Goal: Information Seeking & Learning: Learn about a topic

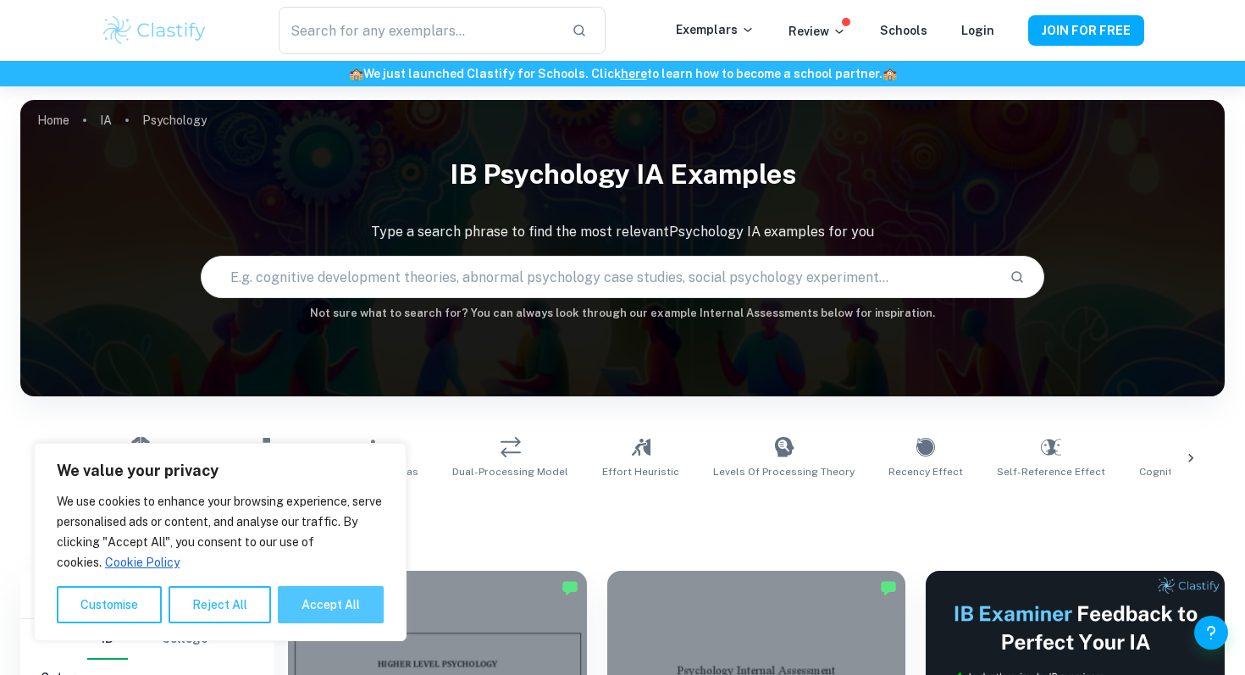
click at [336, 616] on button "Accept All" at bounding box center [331, 604] width 106 height 37
checkbox input "true"
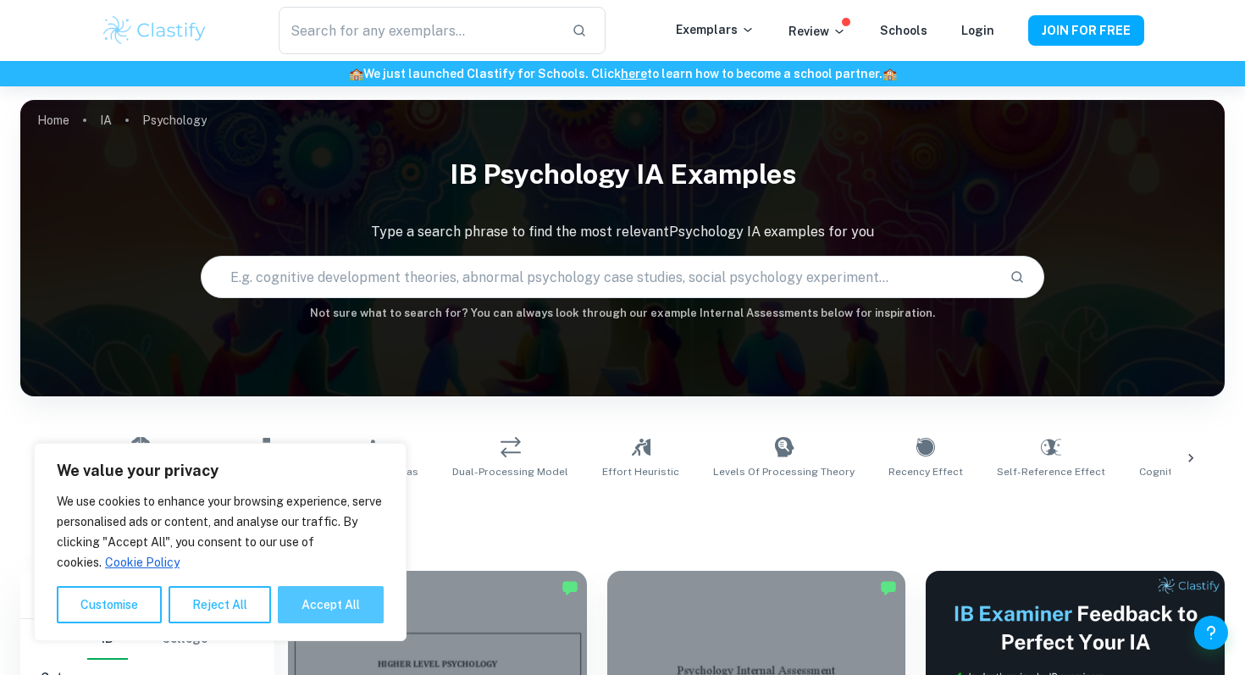
checkbox input "true"
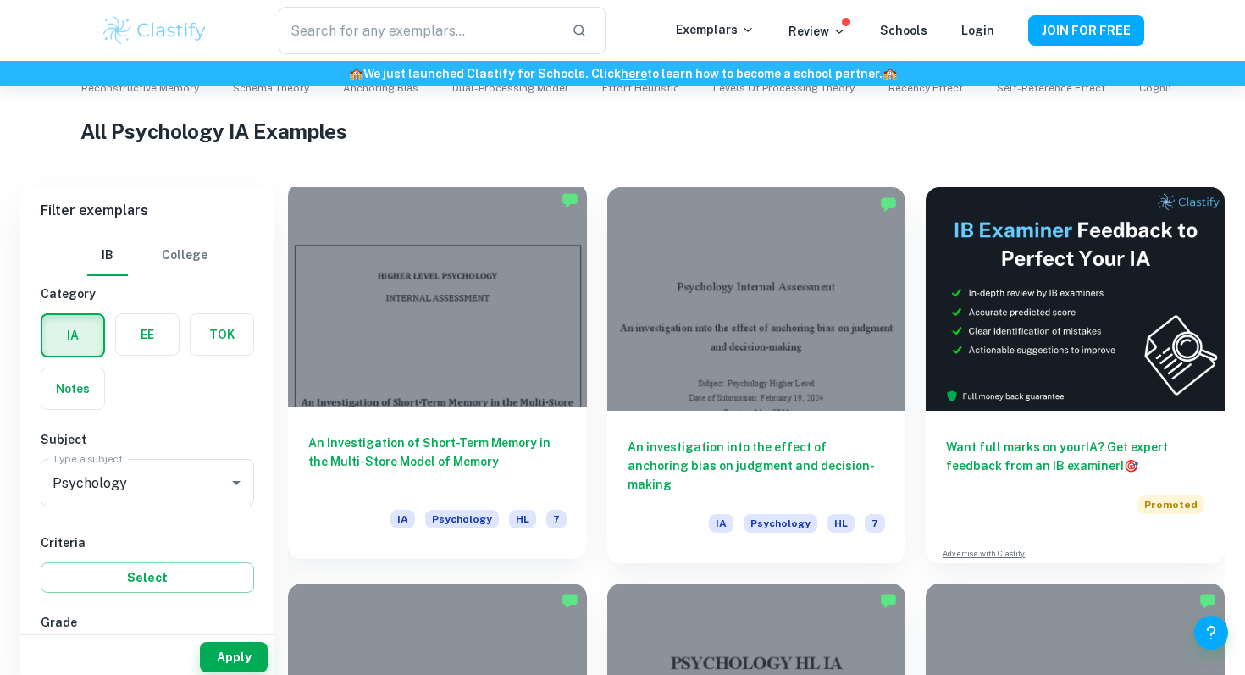
scroll to position [399, 0]
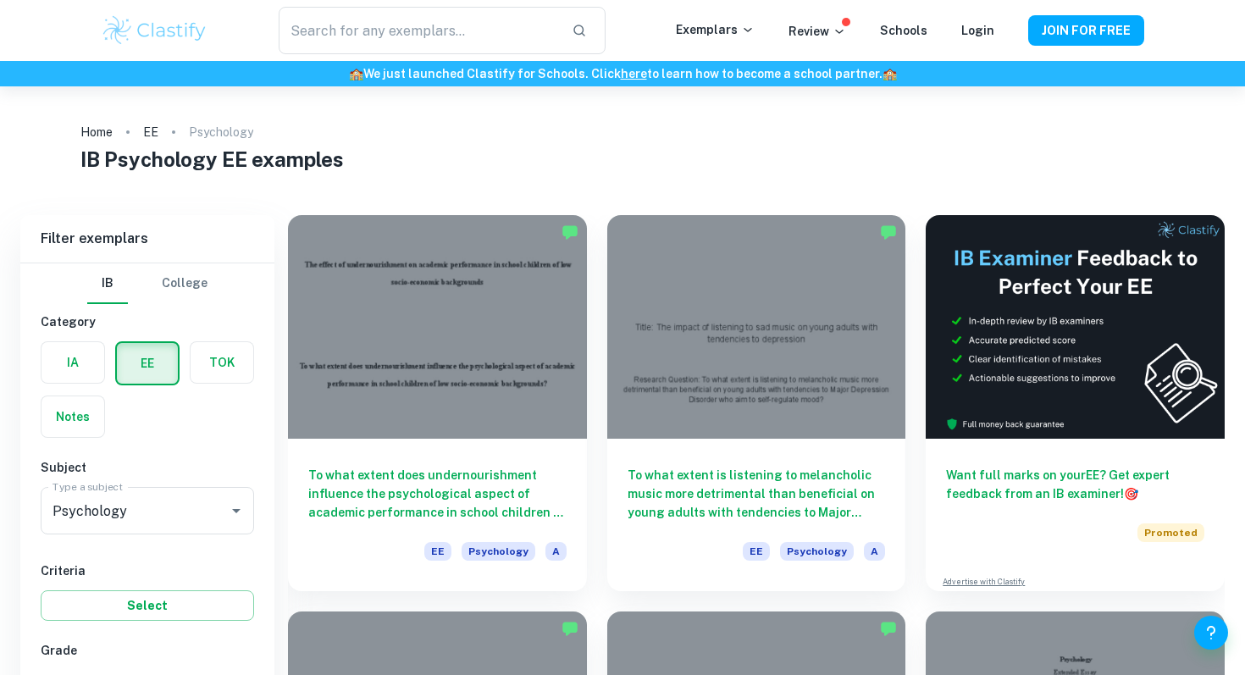
scroll to position [111, 0]
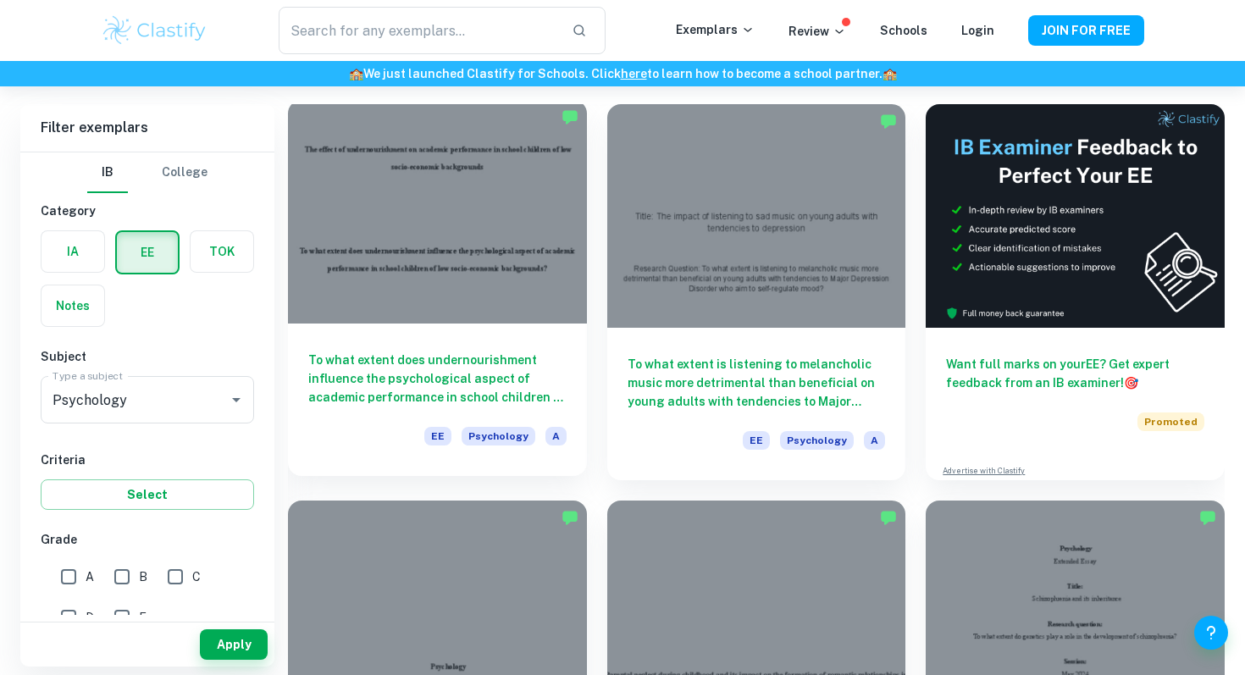
click at [498, 386] on h6 "To what extent does undernourishment influence the psychological aspect of acad…" at bounding box center [437, 379] width 258 height 56
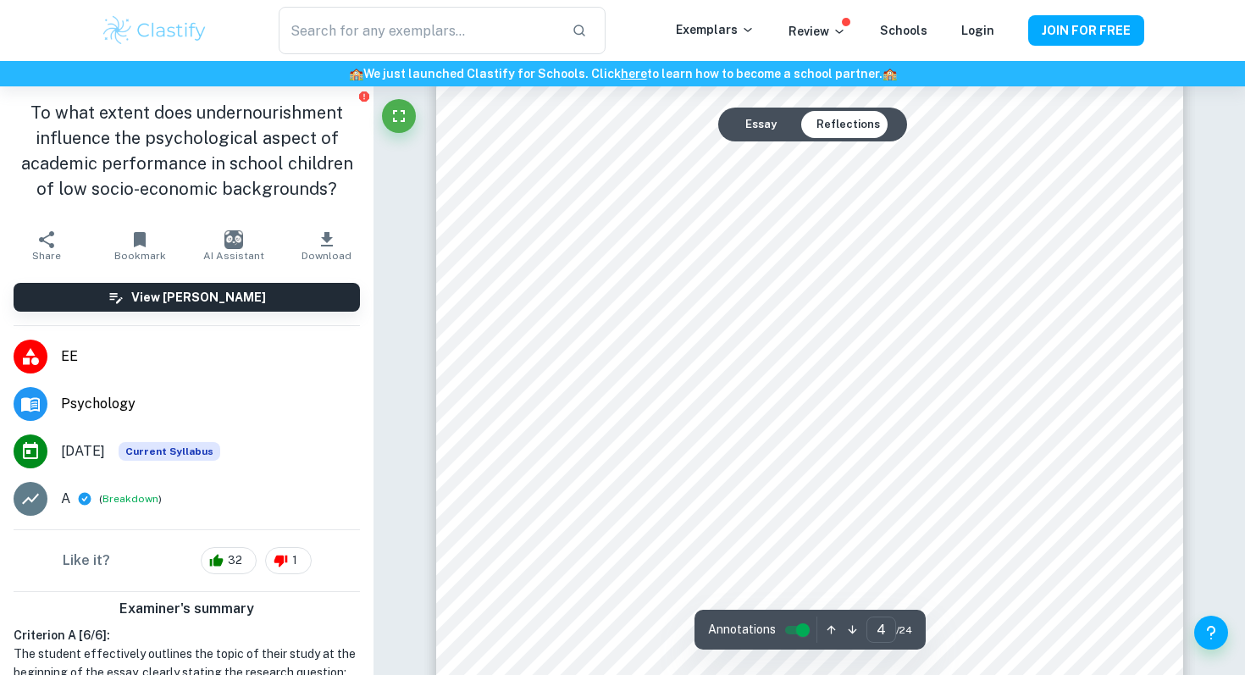
scroll to position [3495, 0]
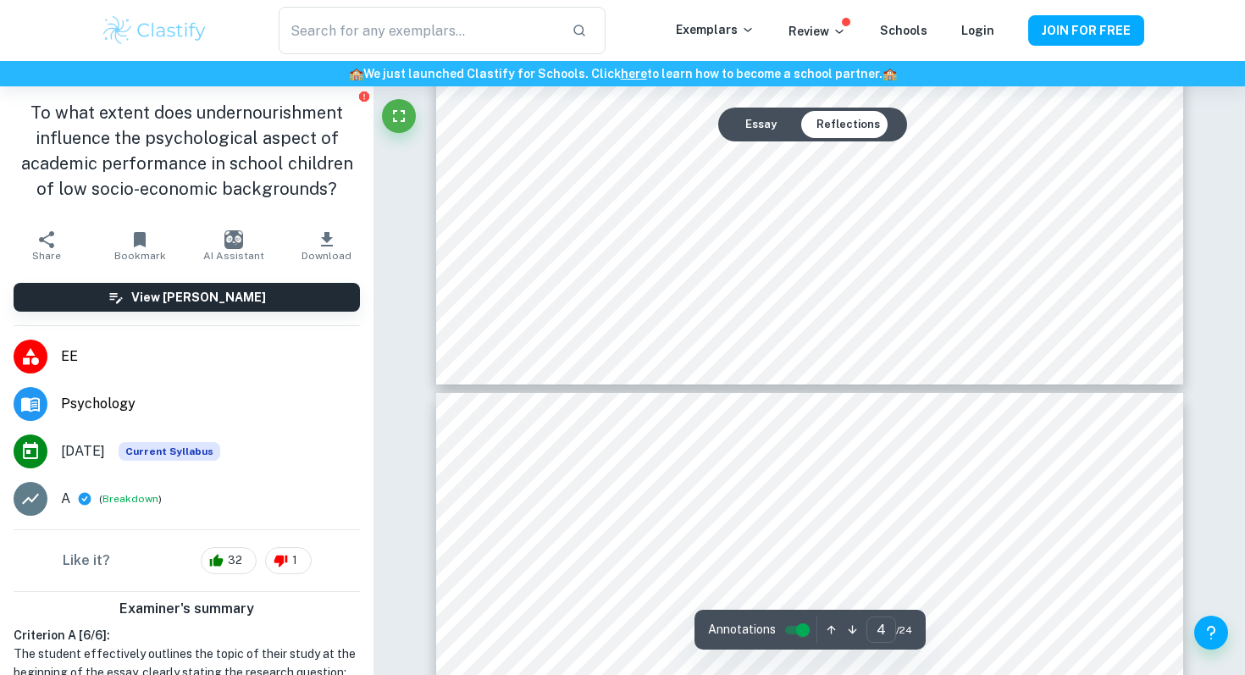
type input "5"
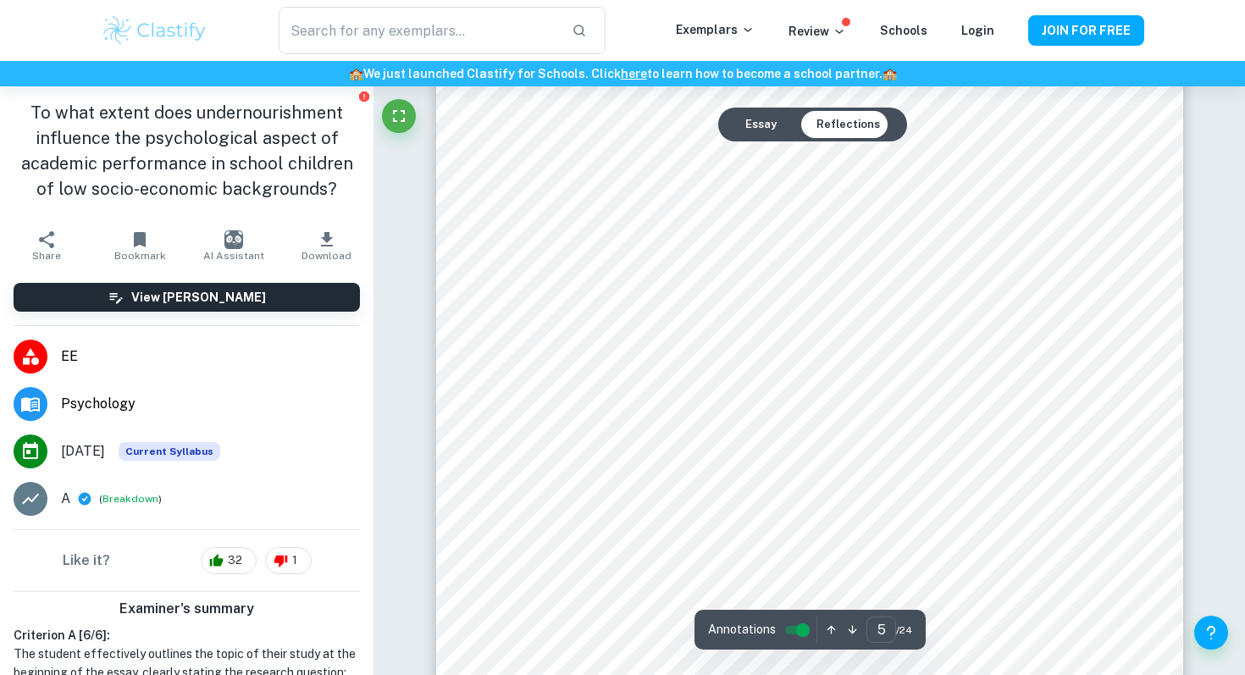
scroll to position [4902, 0]
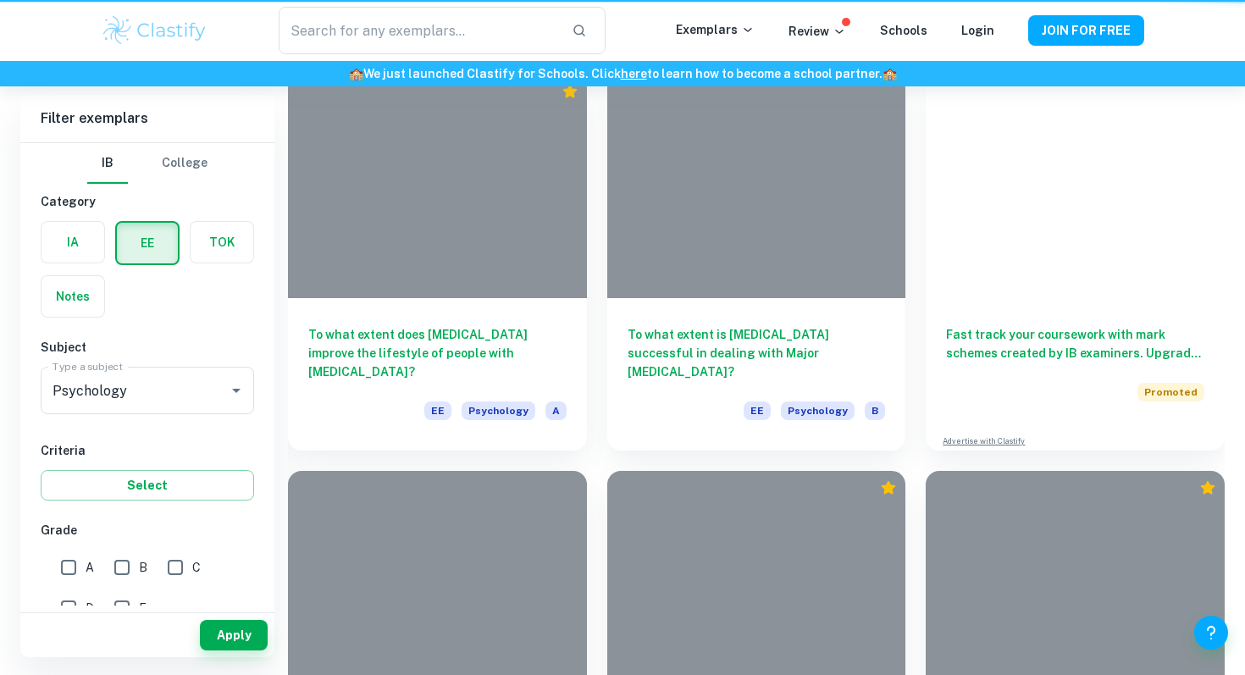
scroll to position [111, 0]
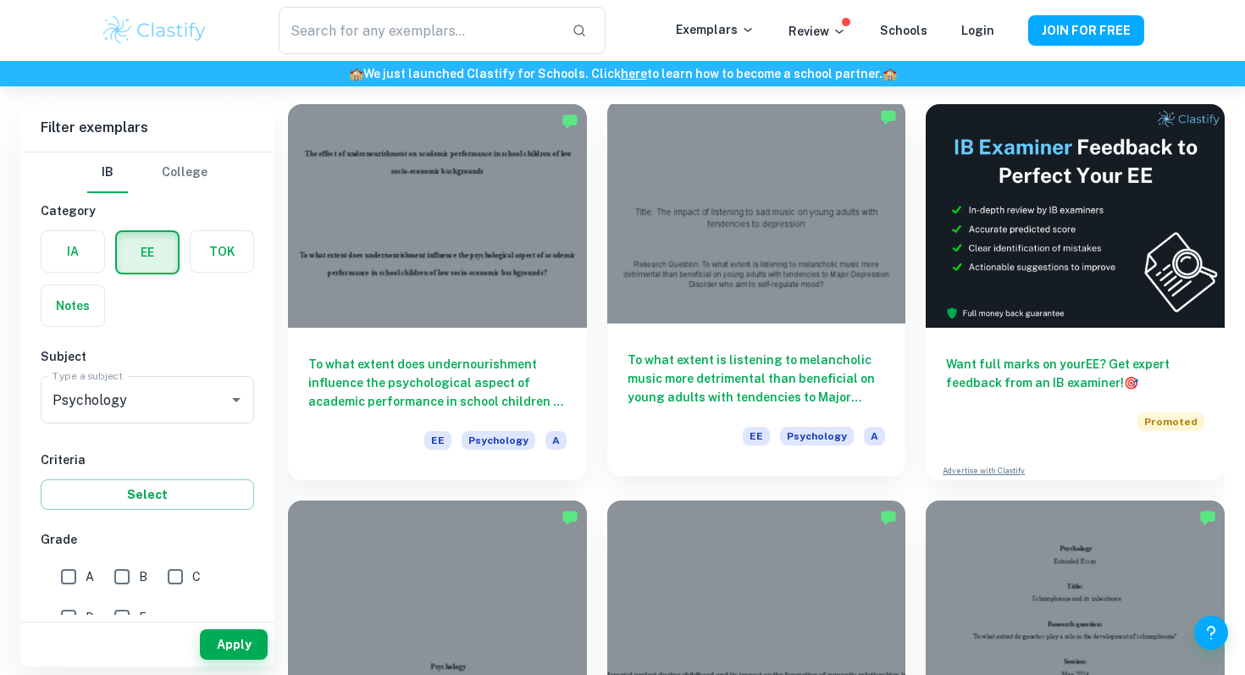
click at [762, 396] on h6 "To what extent is listening to melancholic music more detrimental than benefici…" at bounding box center [757, 379] width 258 height 56
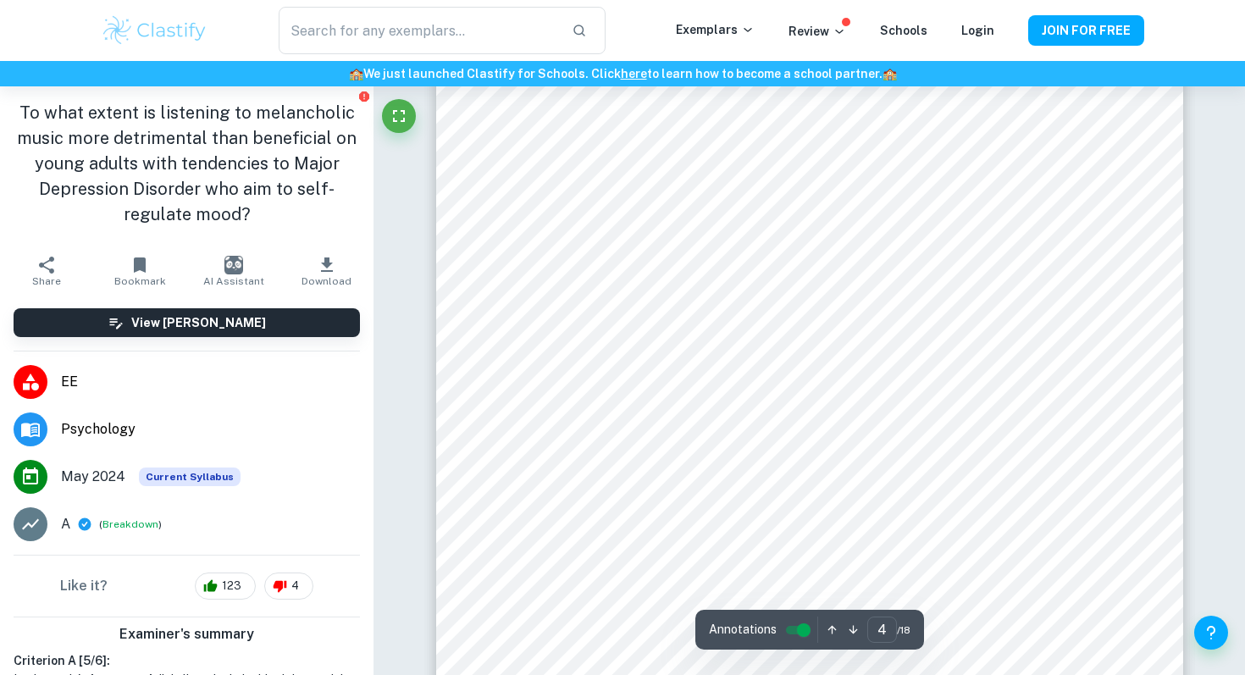
scroll to position [3721, 0]
type input "5"
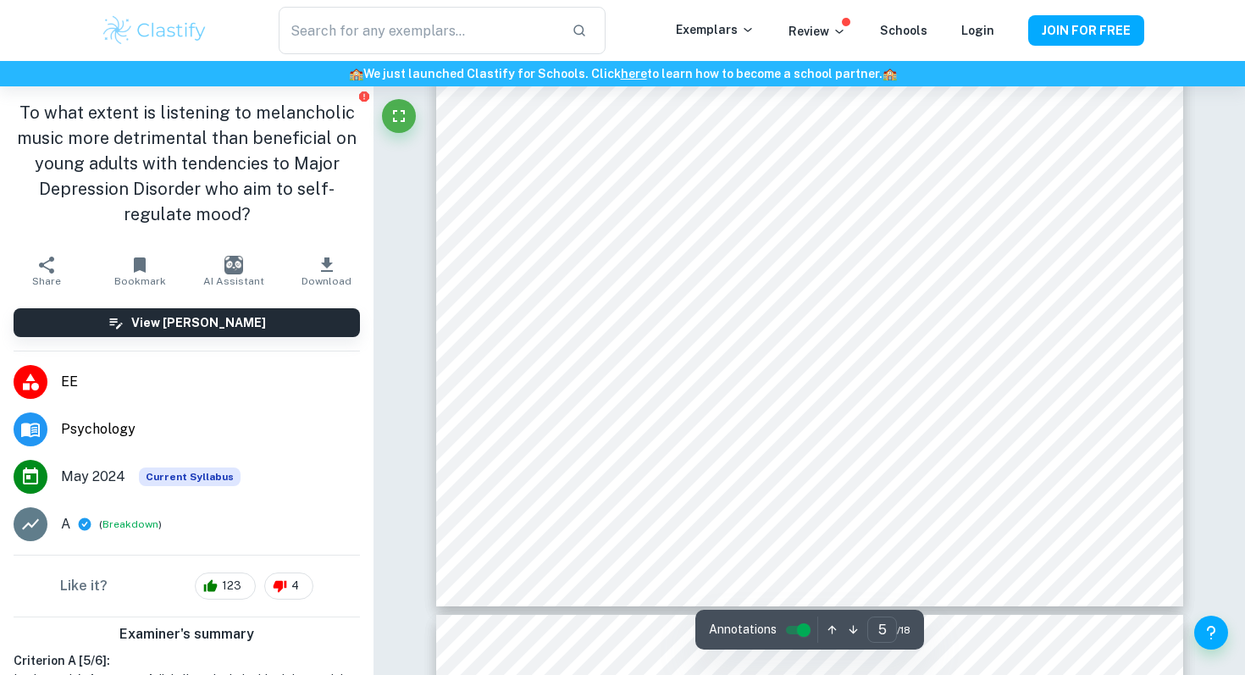
scroll to position [5096, 0]
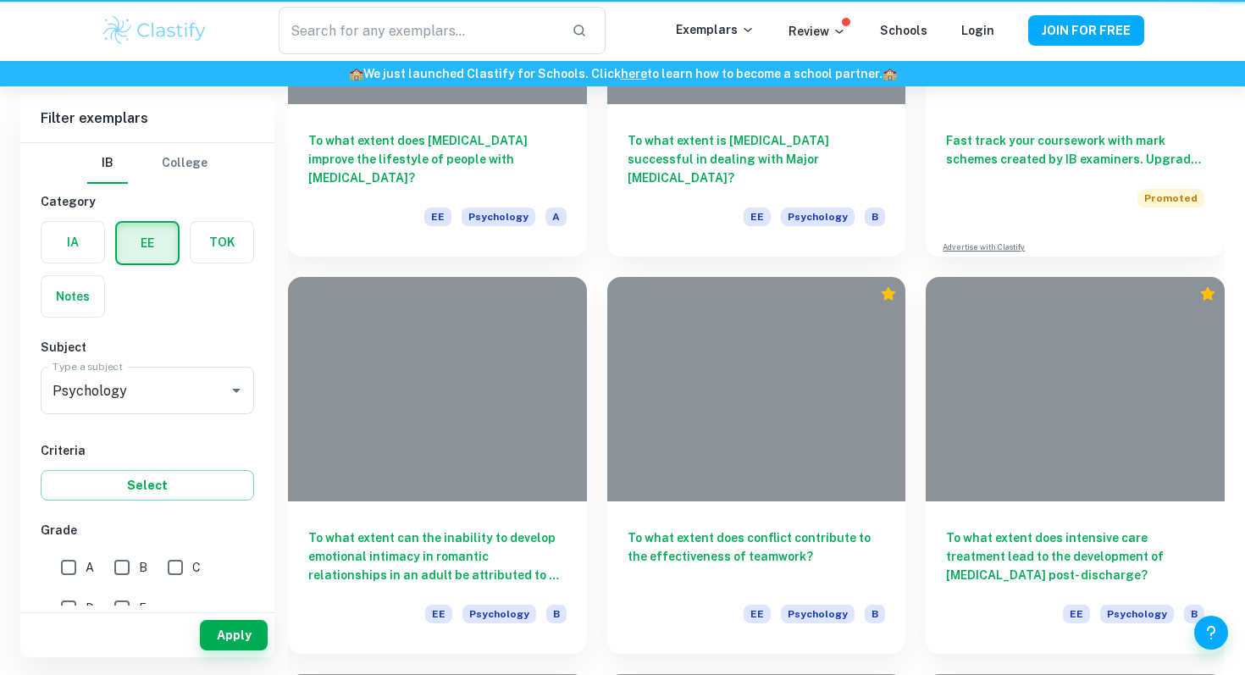
scroll to position [111, 0]
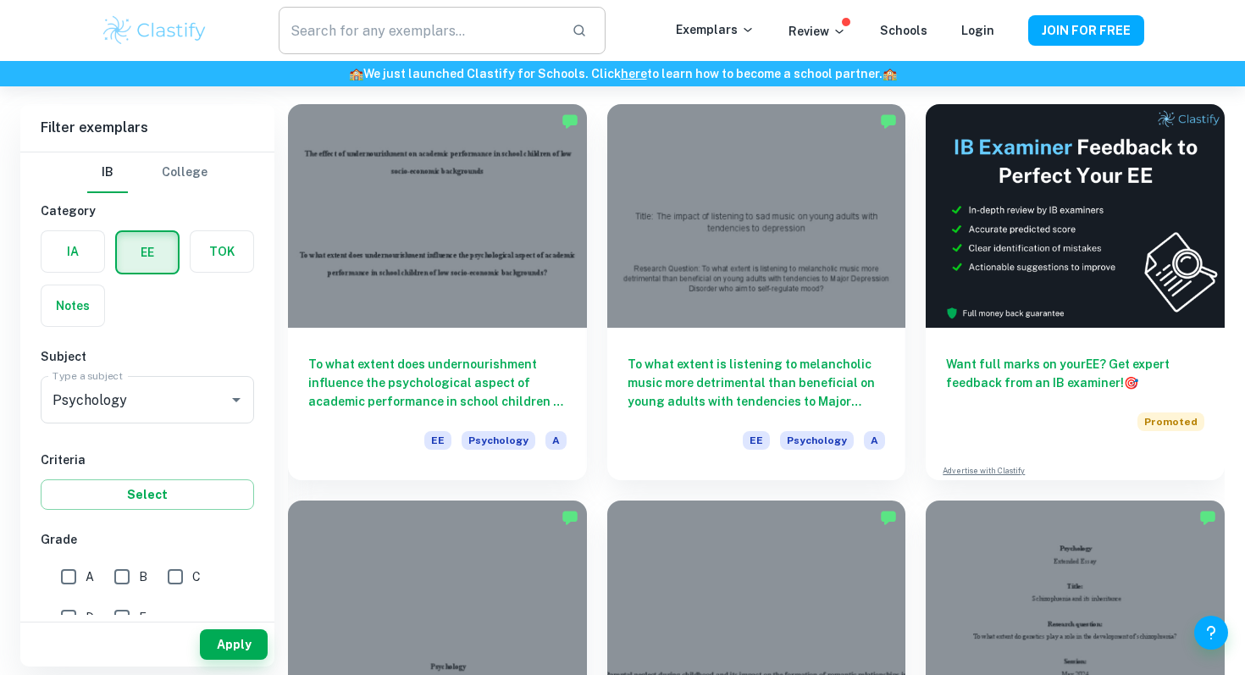
click at [434, 27] on input "text" at bounding box center [418, 30] width 279 height 47
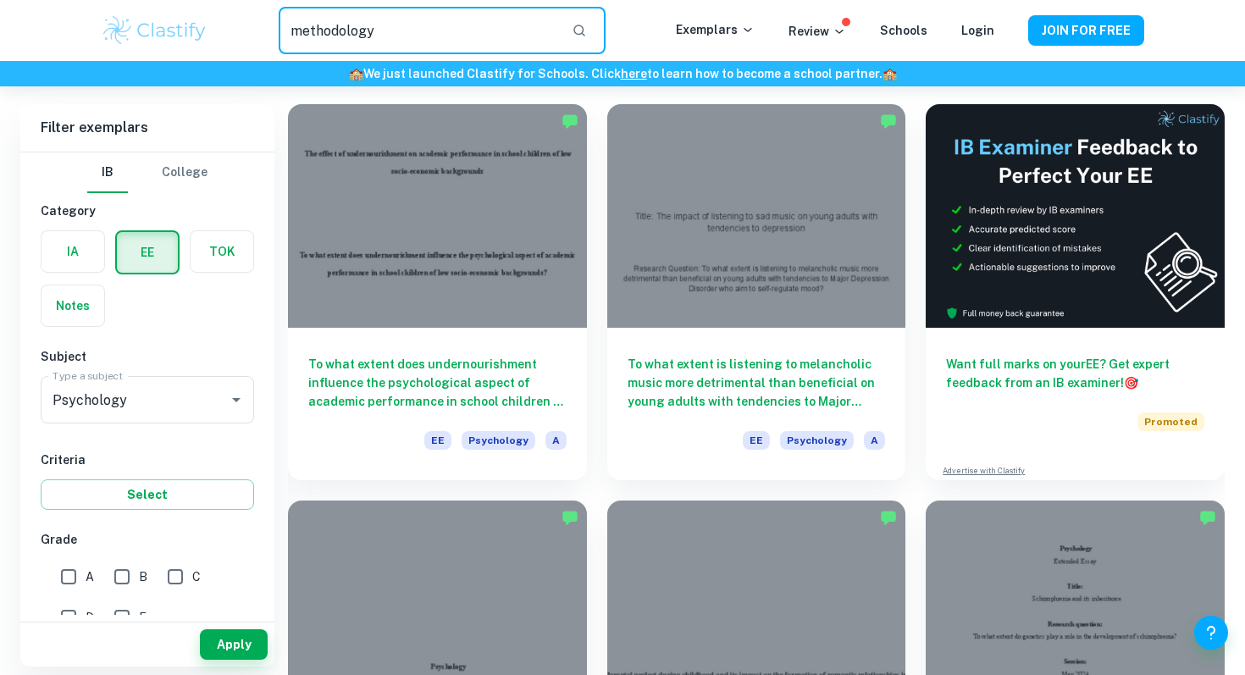
type input "methodology"
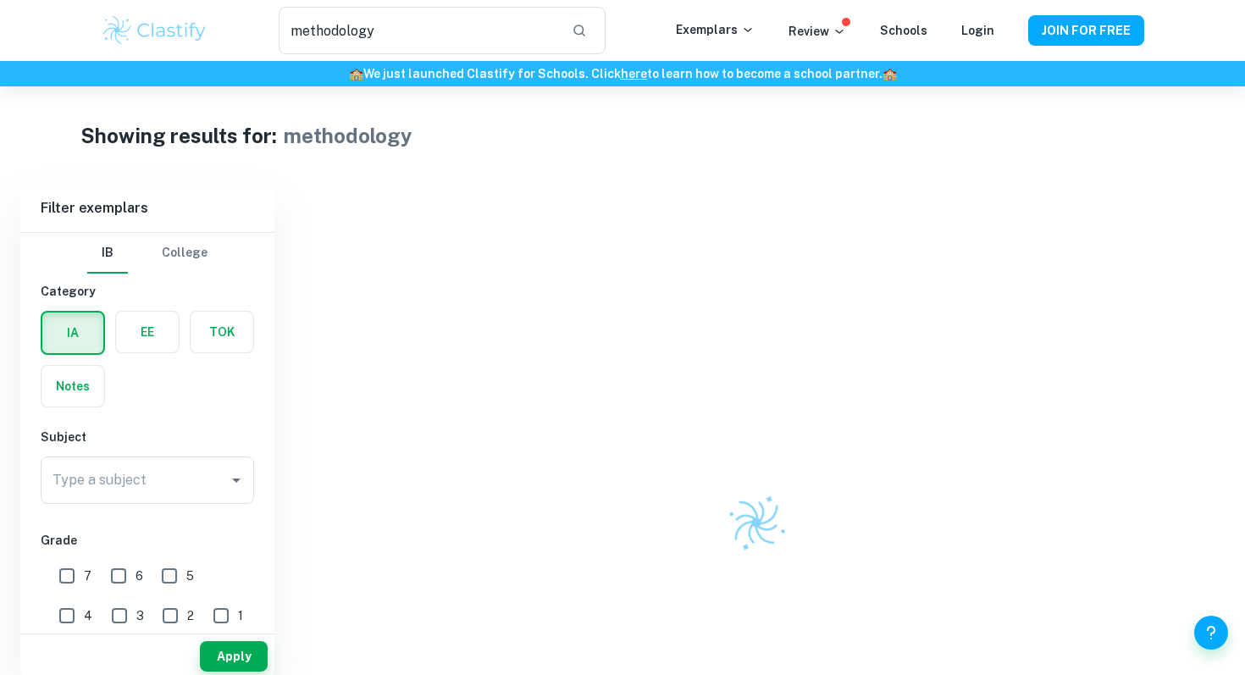
scroll to position [30, 0]
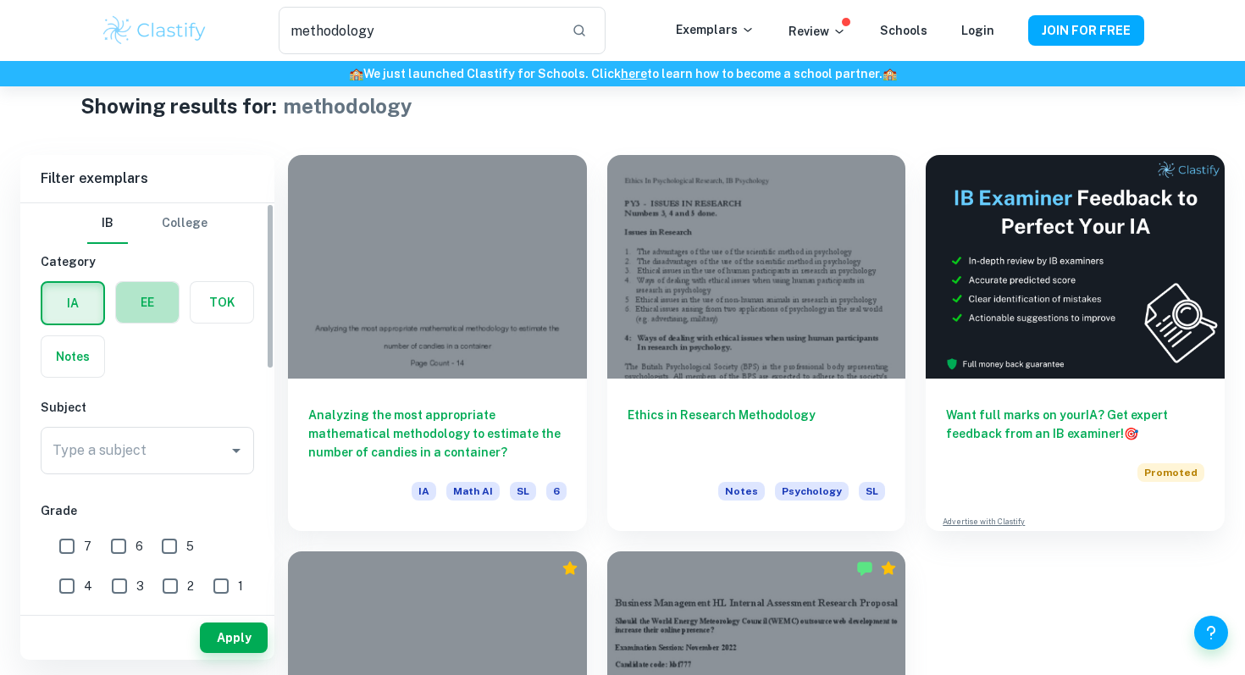
click at [155, 315] on label "button" at bounding box center [147, 302] width 63 height 41
click at [0, 0] on input "radio" at bounding box center [0, 0] width 0 height 0
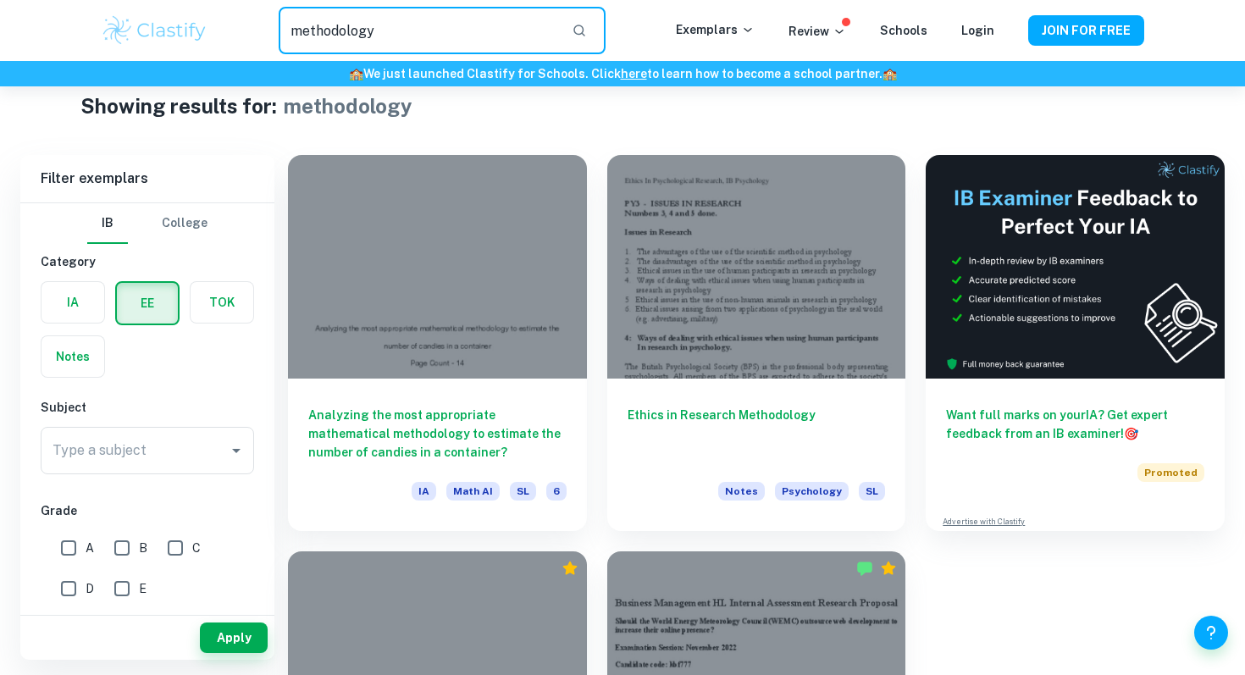
click at [456, 25] on input "methodology" at bounding box center [418, 30] width 279 height 47
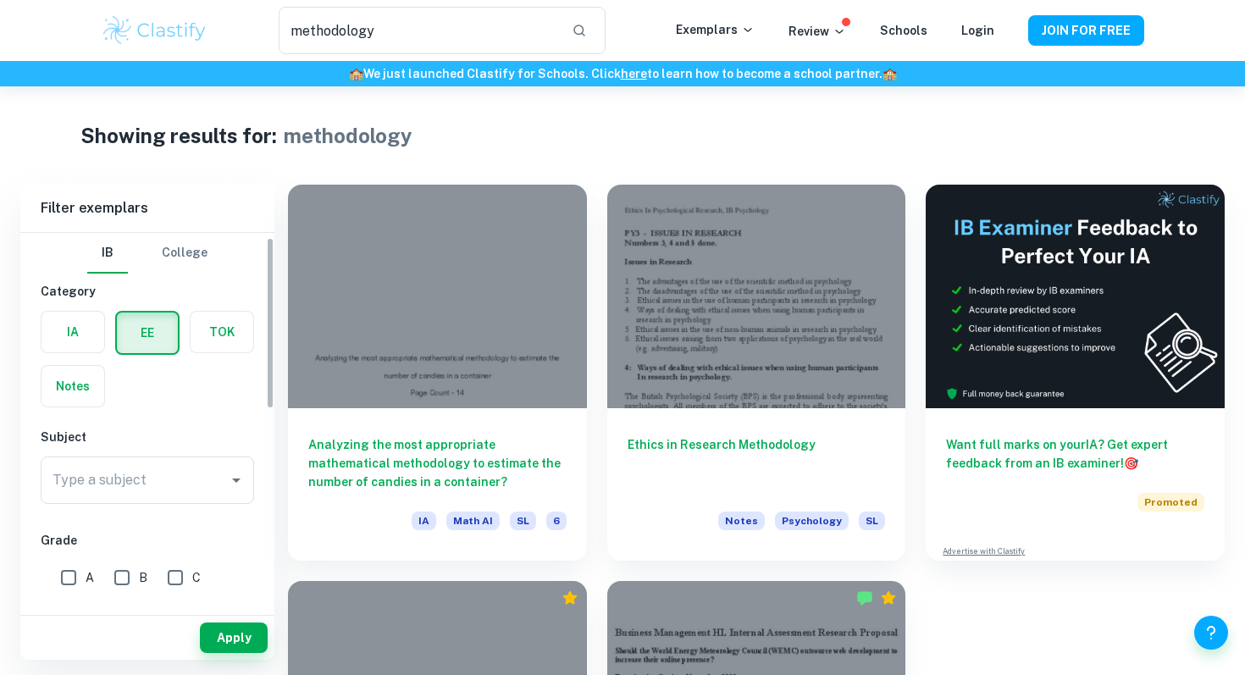
scroll to position [16, 0]
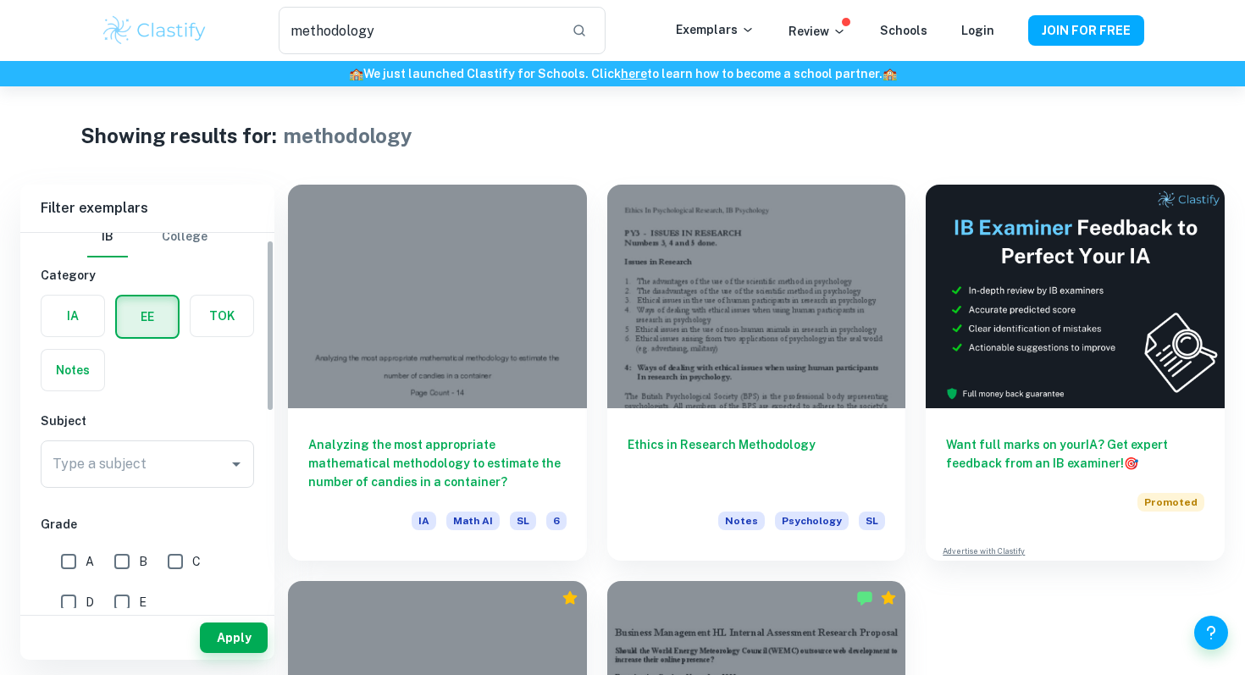
click at [139, 454] on input "Type a subject" at bounding box center [134, 464] width 173 height 32
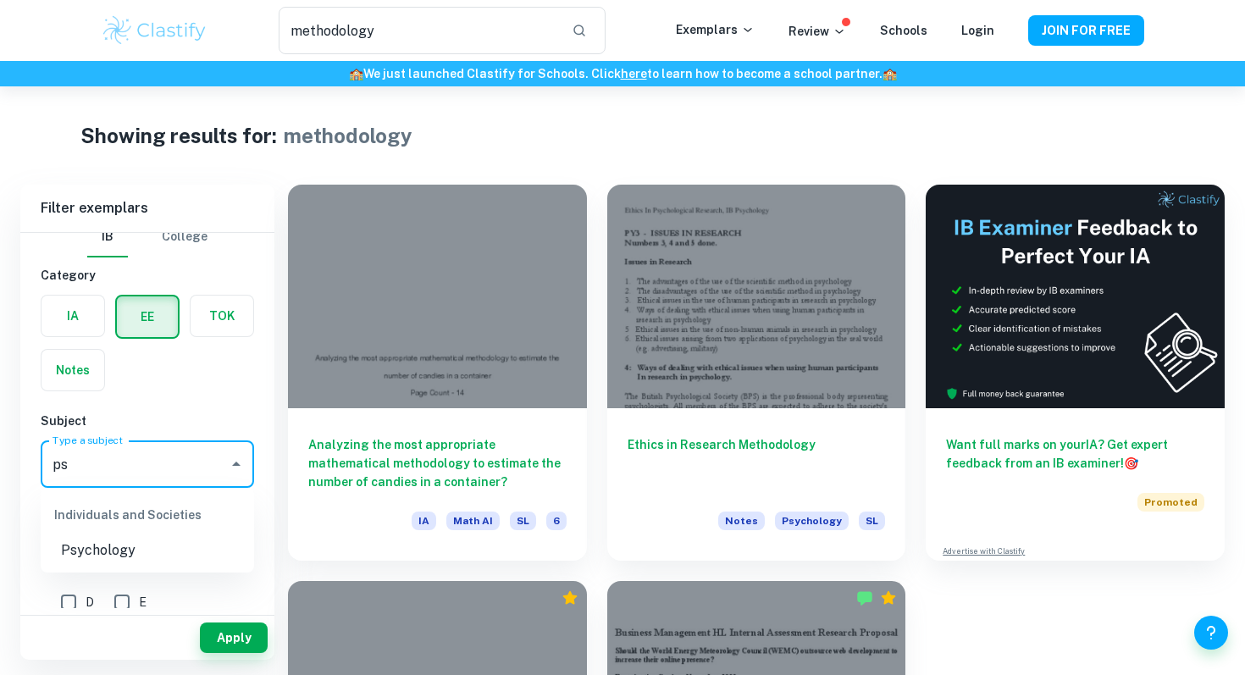
click at [141, 559] on li "Psychology" at bounding box center [147, 550] width 213 height 30
type input "Psychology"
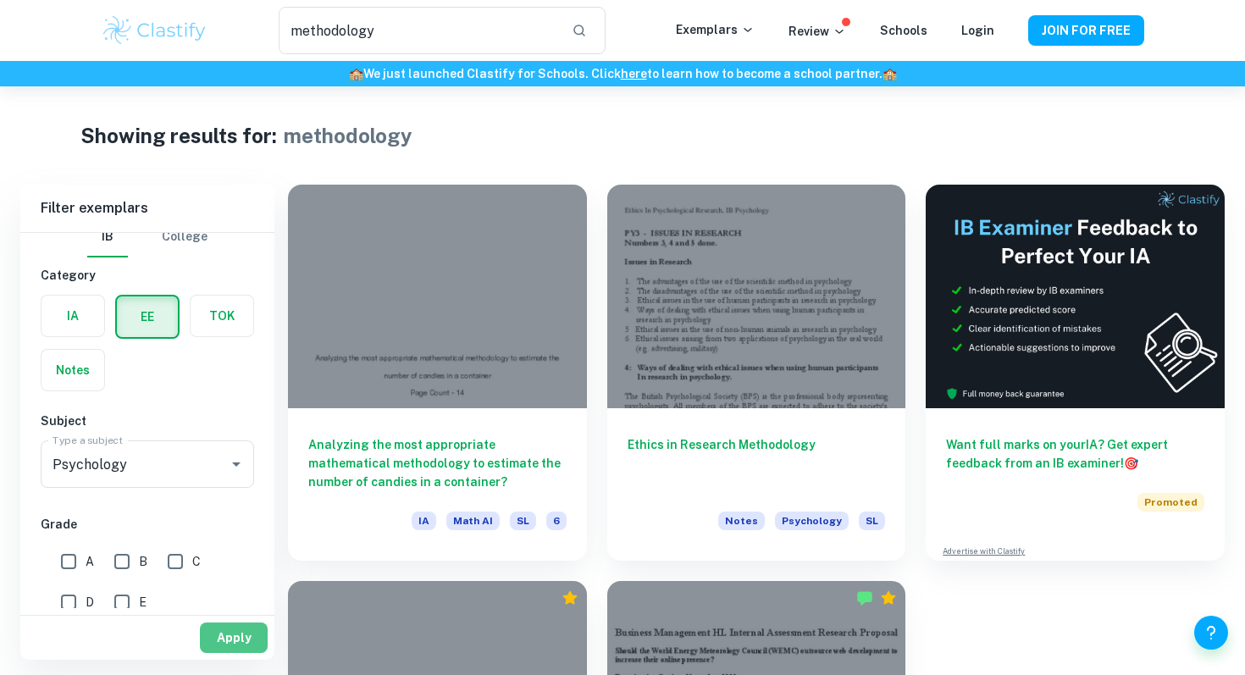
click at [242, 637] on button "Apply" at bounding box center [234, 637] width 68 height 30
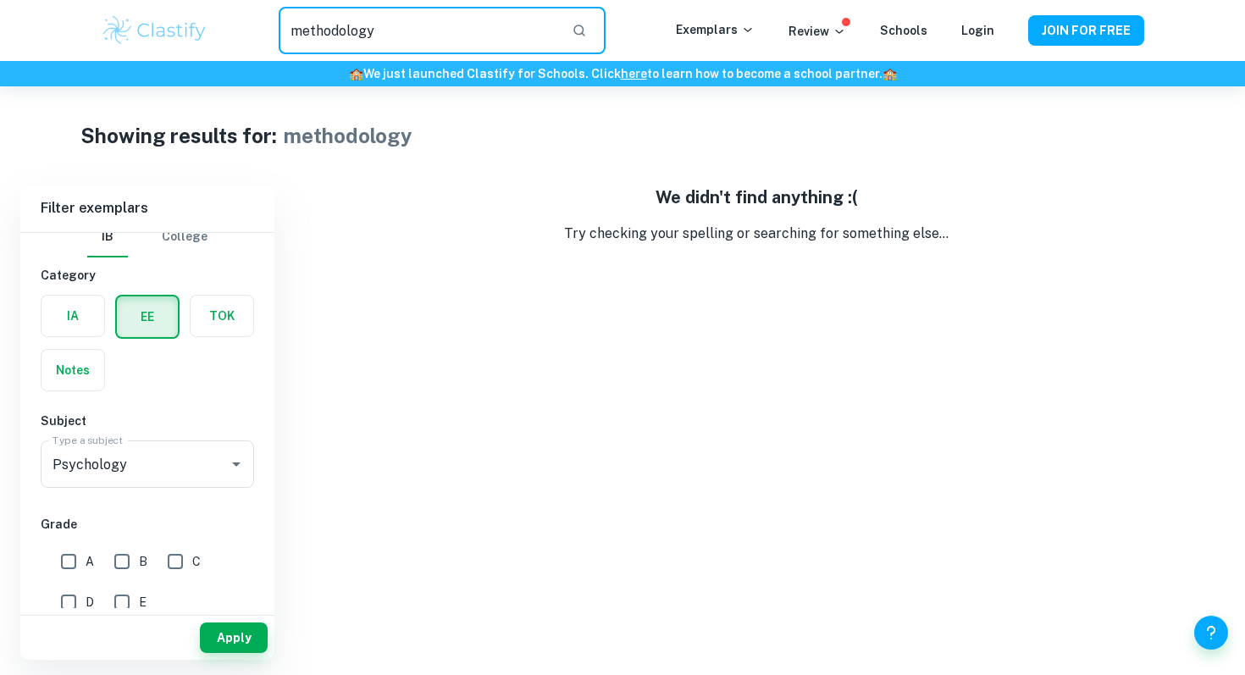
click at [439, 15] on input "methodology" at bounding box center [418, 30] width 279 height 47
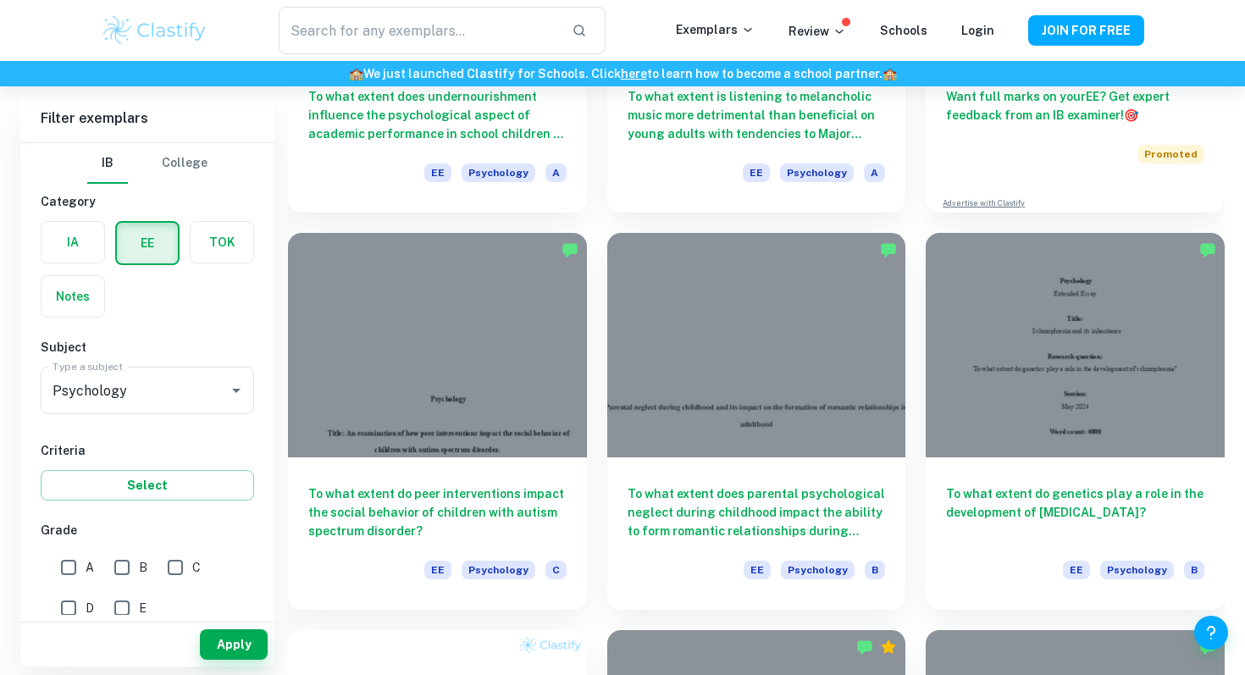
scroll to position [387, 0]
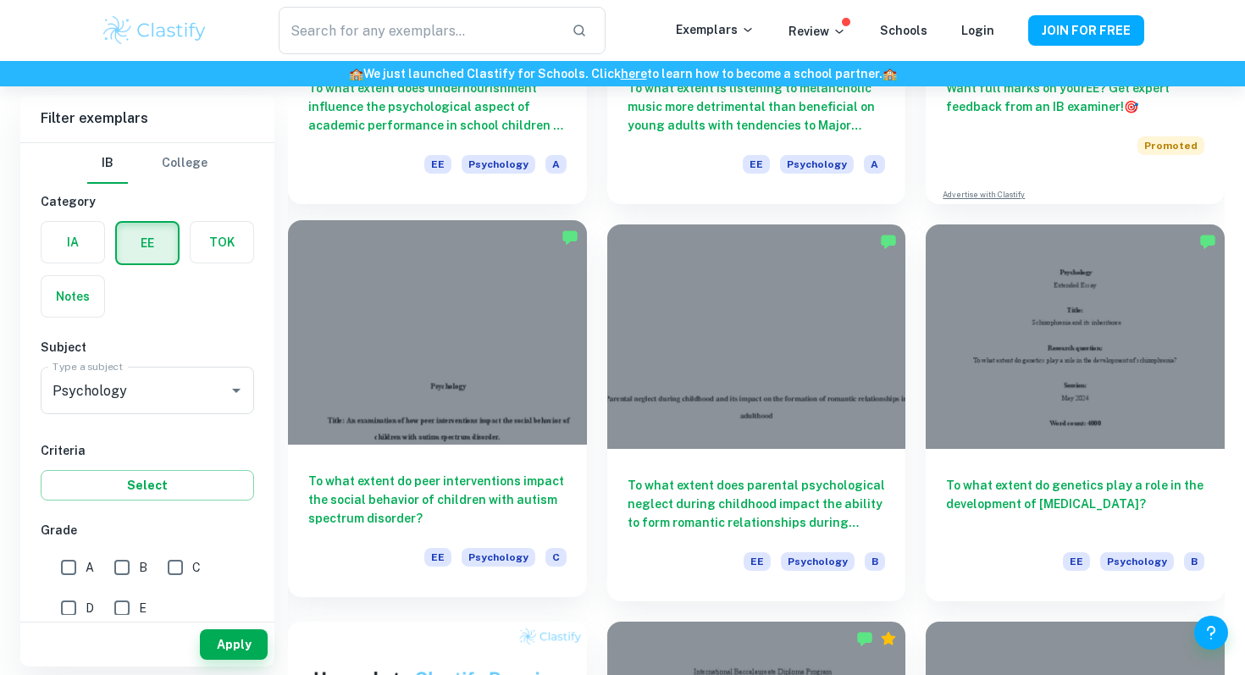
click at [495, 487] on h6 "To what extent do peer interventions impact the social behavior of children wit…" at bounding box center [437, 500] width 258 height 56
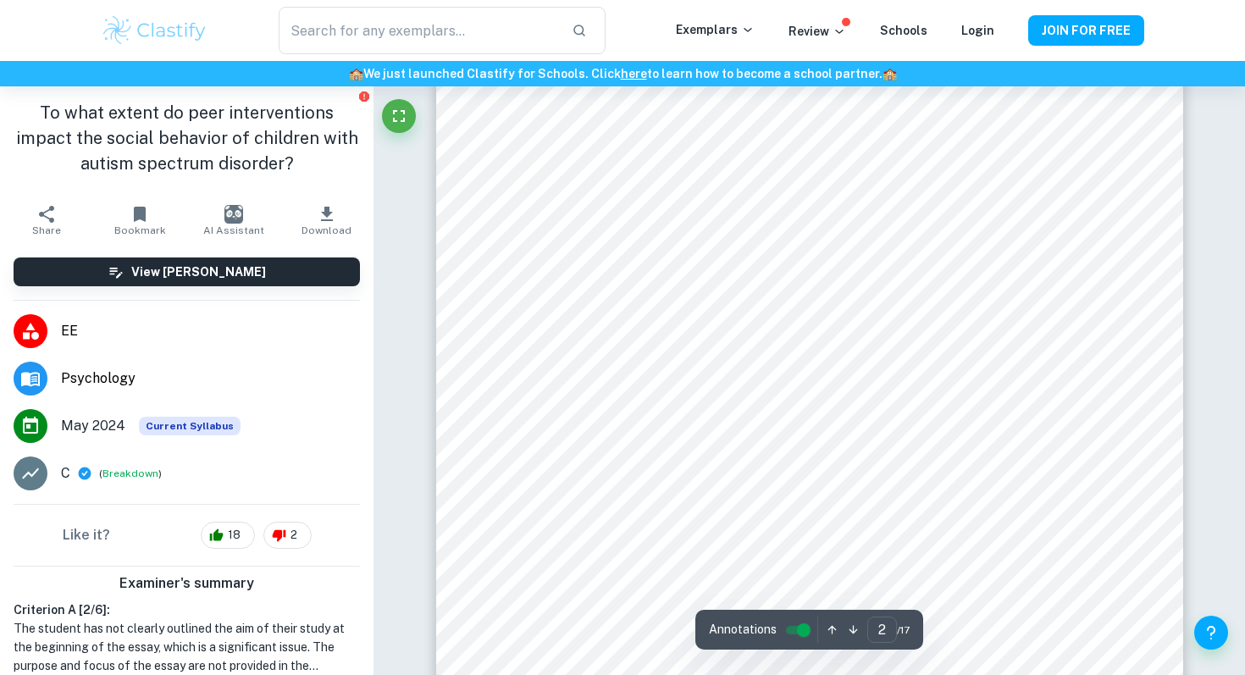
scroll to position [1238, 0]
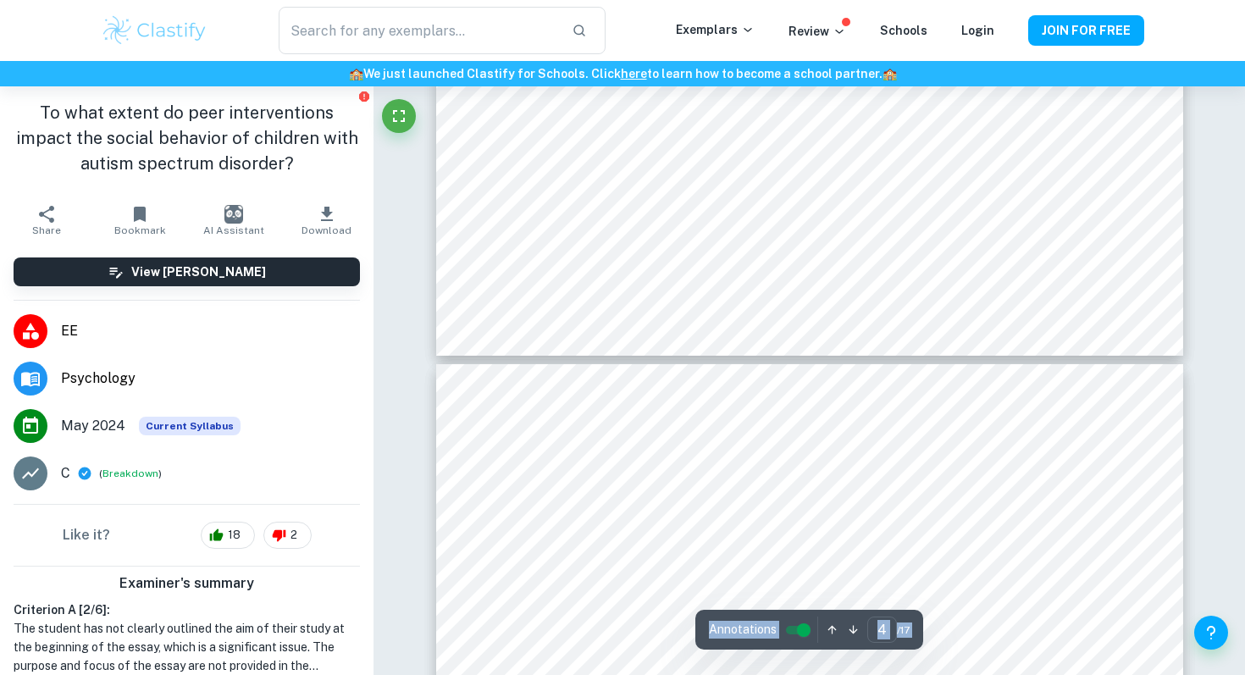
type input "5"
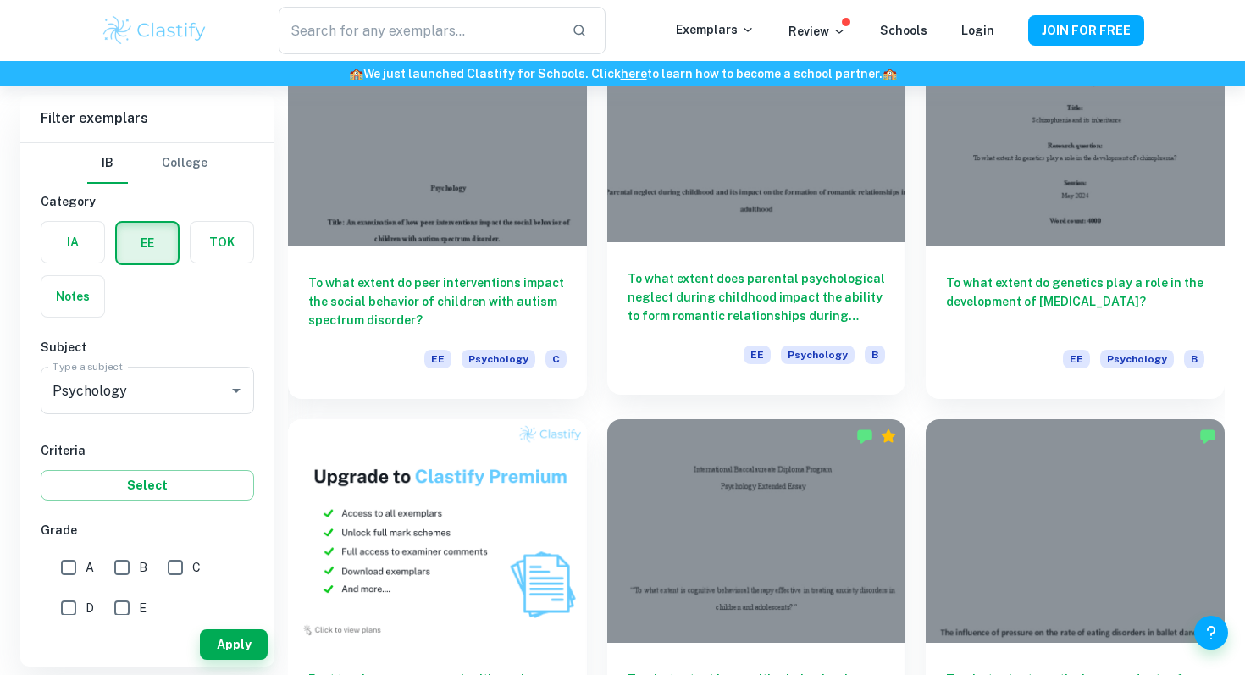
scroll to position [611, 0]
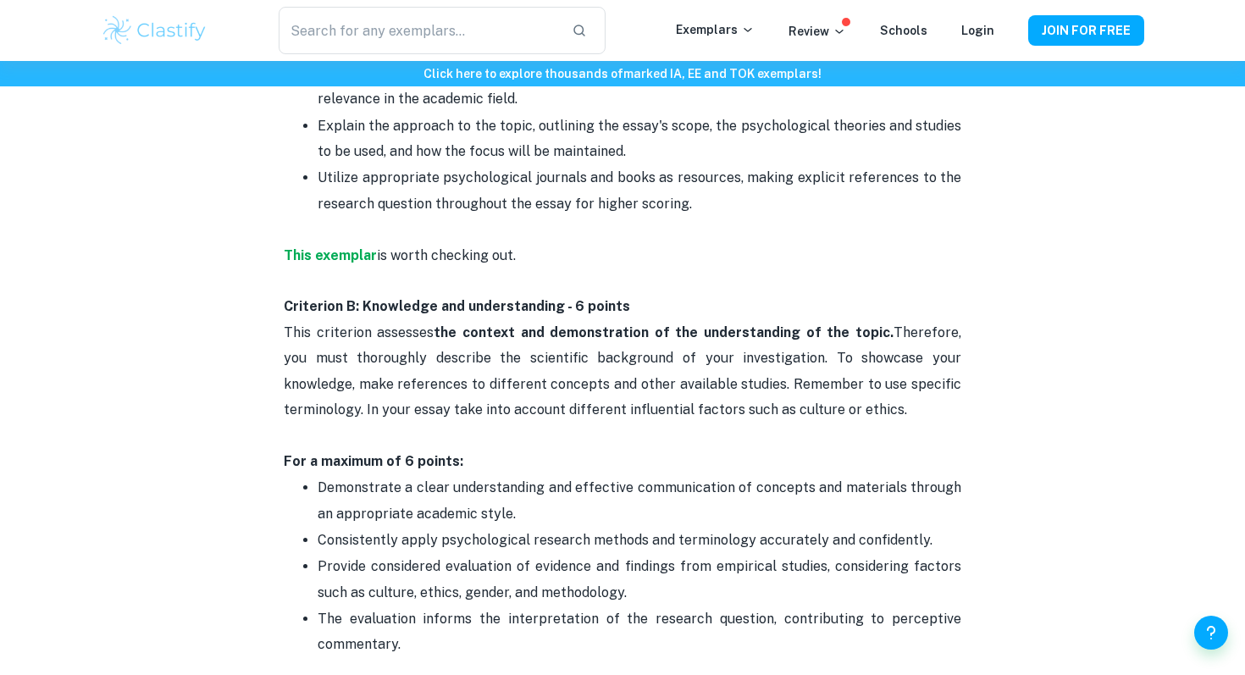
scroll to position [1187, 0]
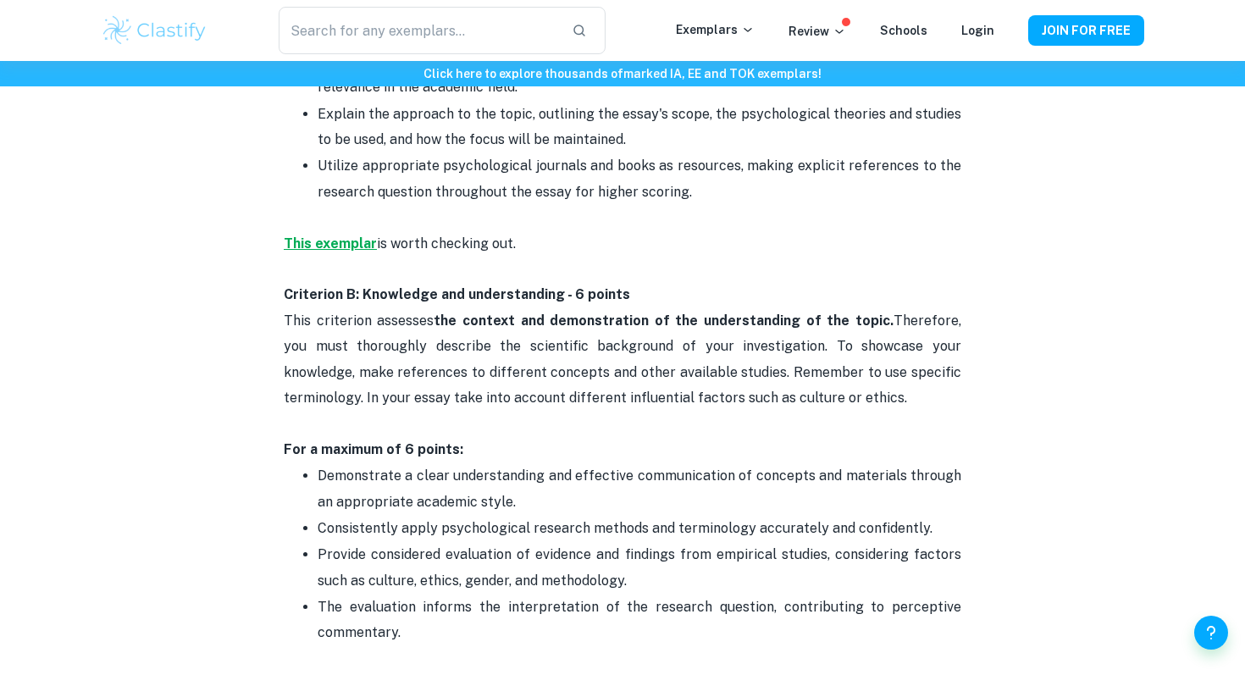
click at [305, 236] on strong "This exemplar" at bounding box center [330, 243] width 93 height 16
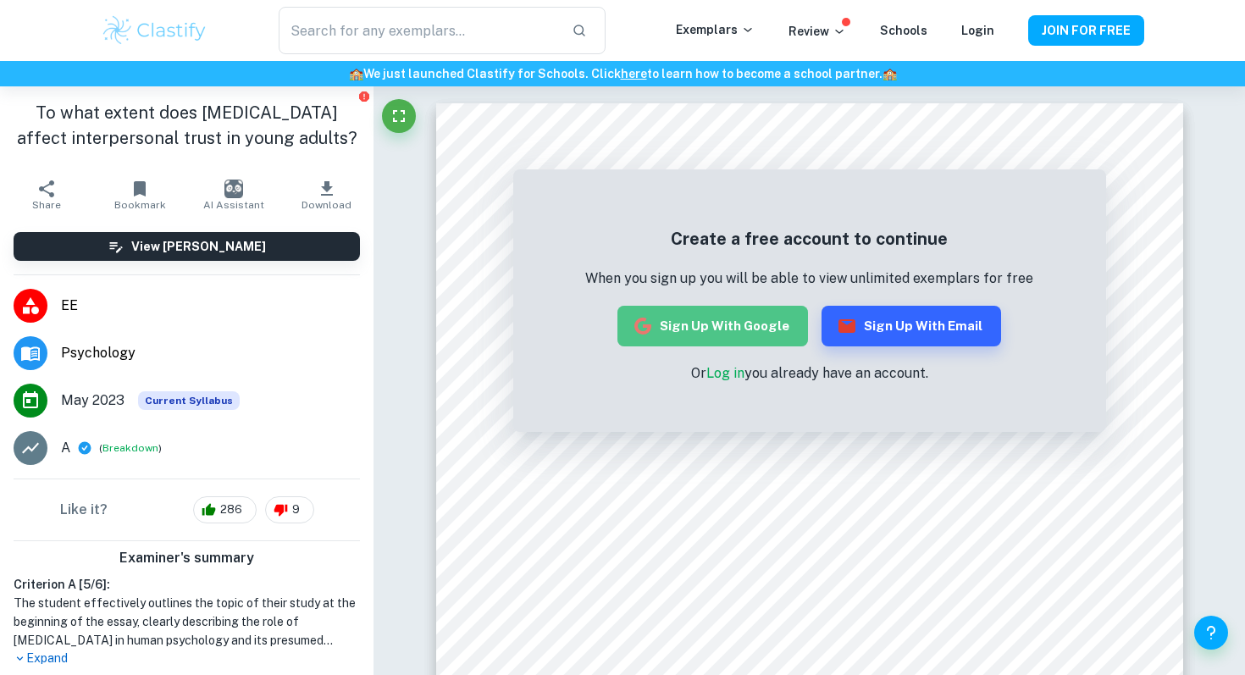
click at [739, 328] on button "Sign up with Google" at bounding box center [712, 326] width 191 height 41
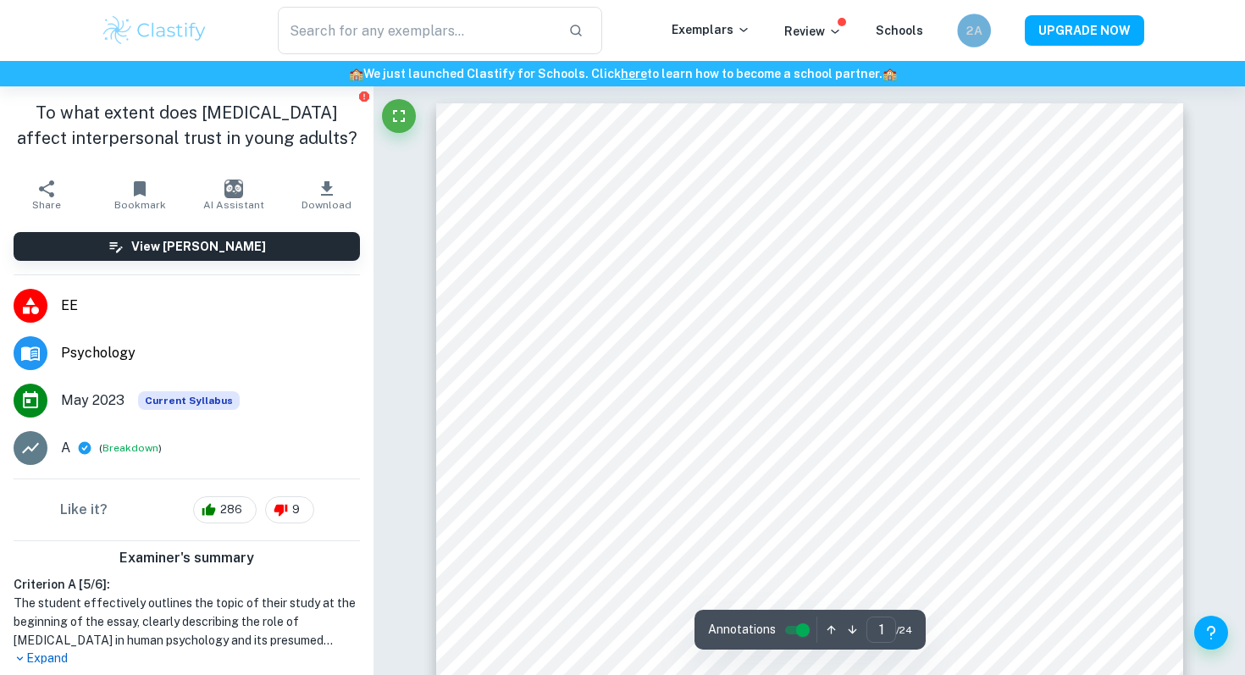
click at [969, 28] on h6 "2A" at bounding box center [974, 30] width 19 height 19
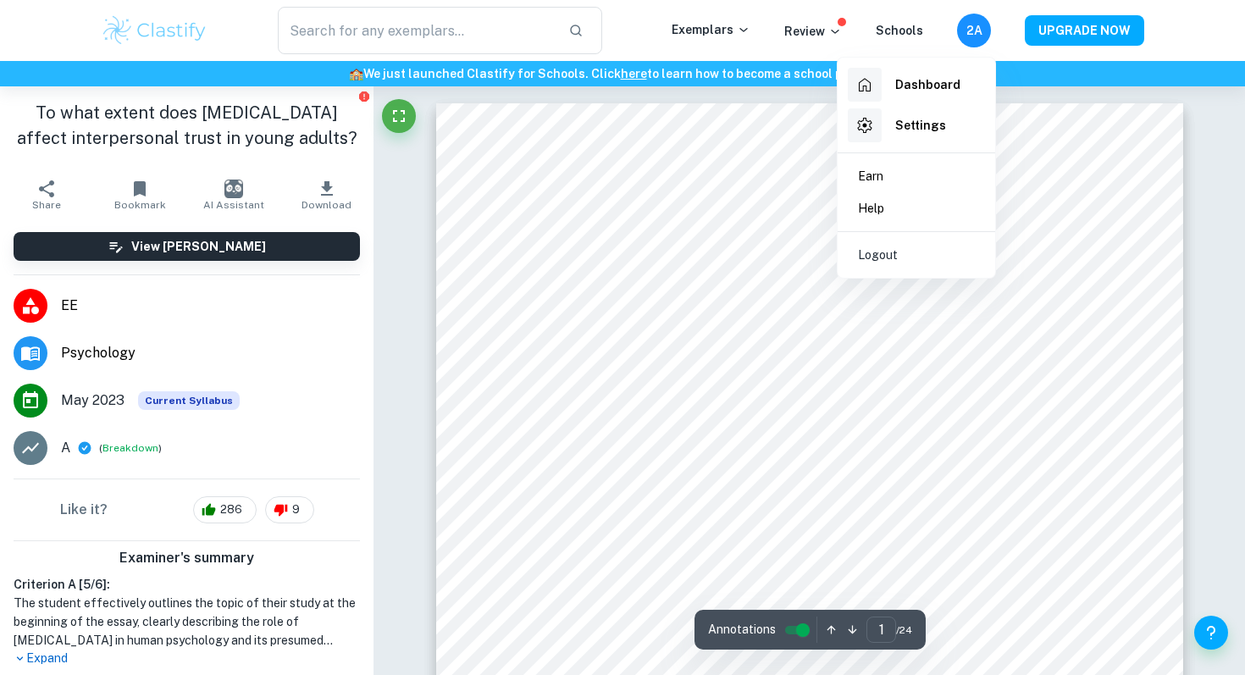
click at [977, 25] on div at bounding box center [622, 337] width 1245 height 675
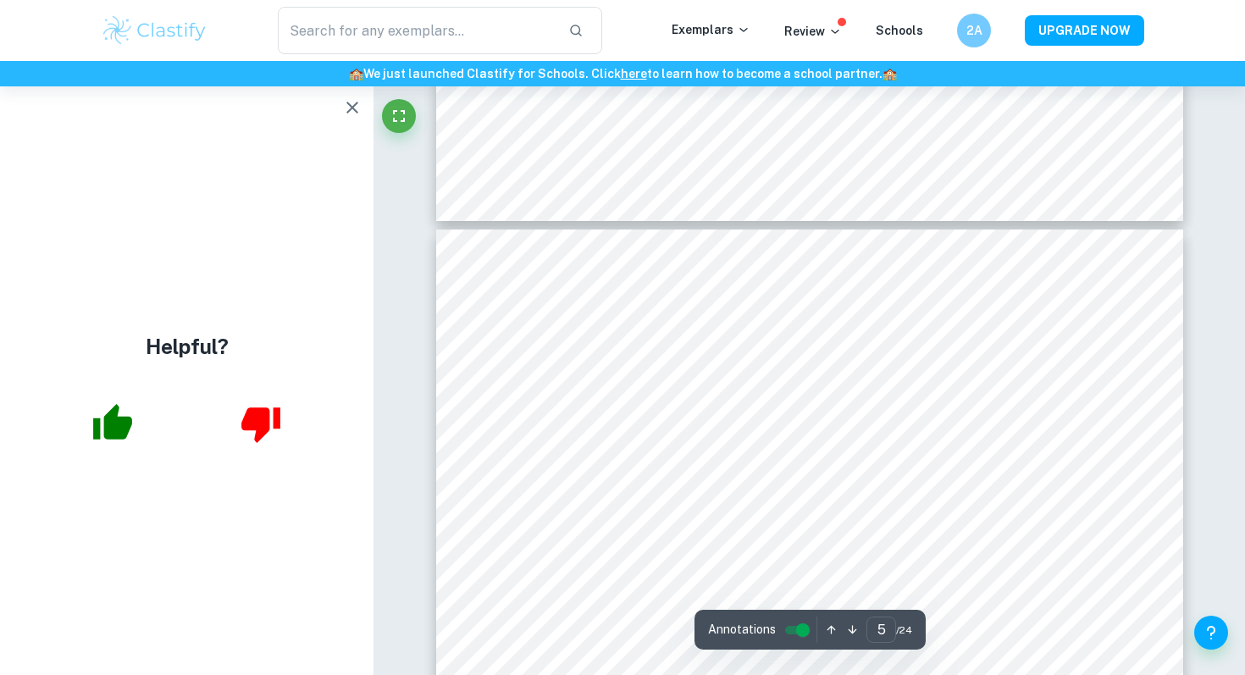
scroll to position [4041, 0]
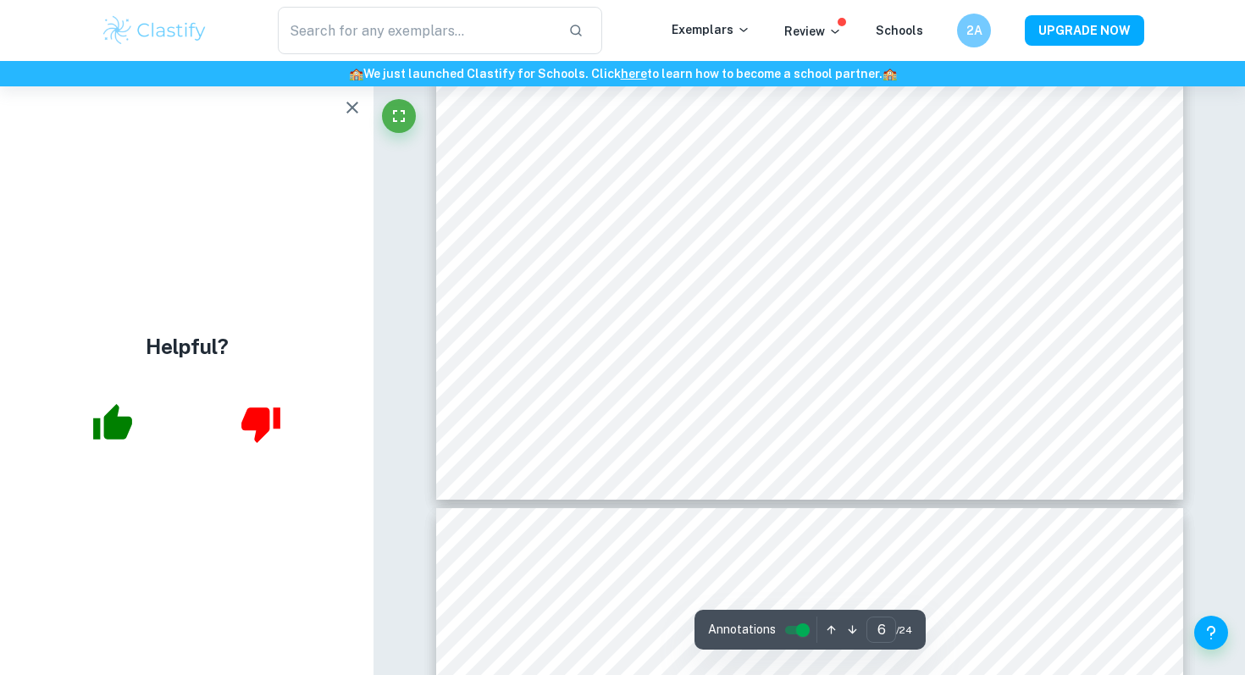
type input "7"
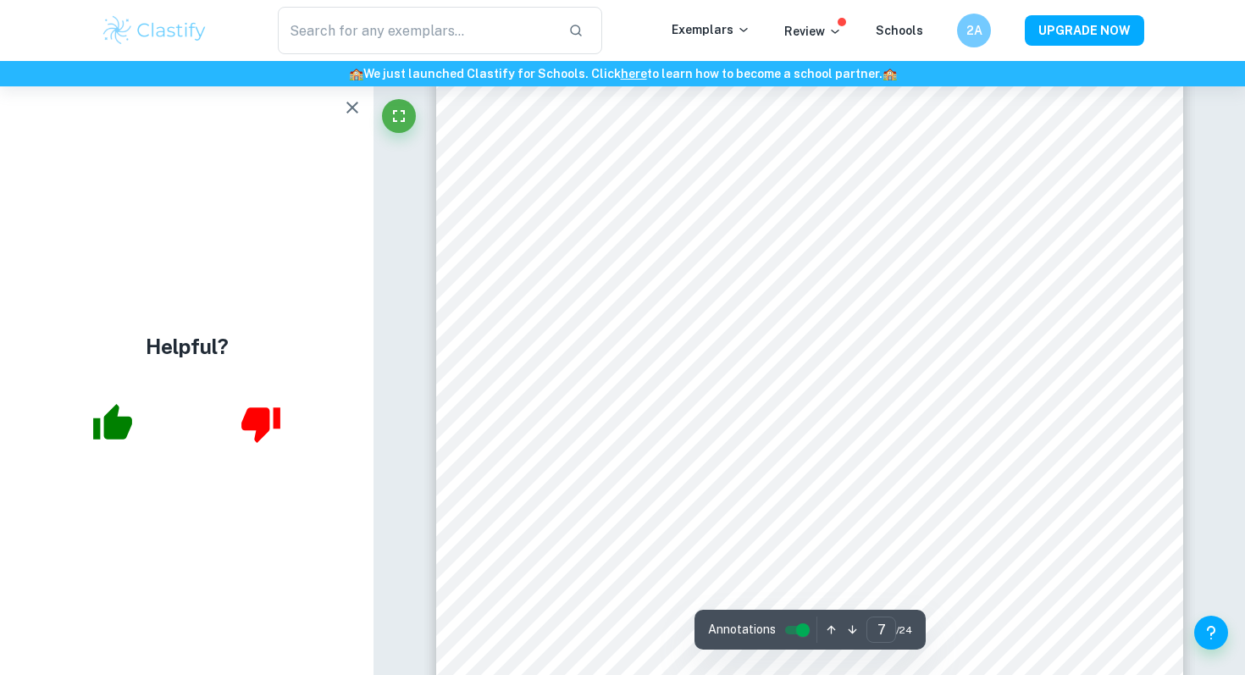
scroll to position [6492, 0]
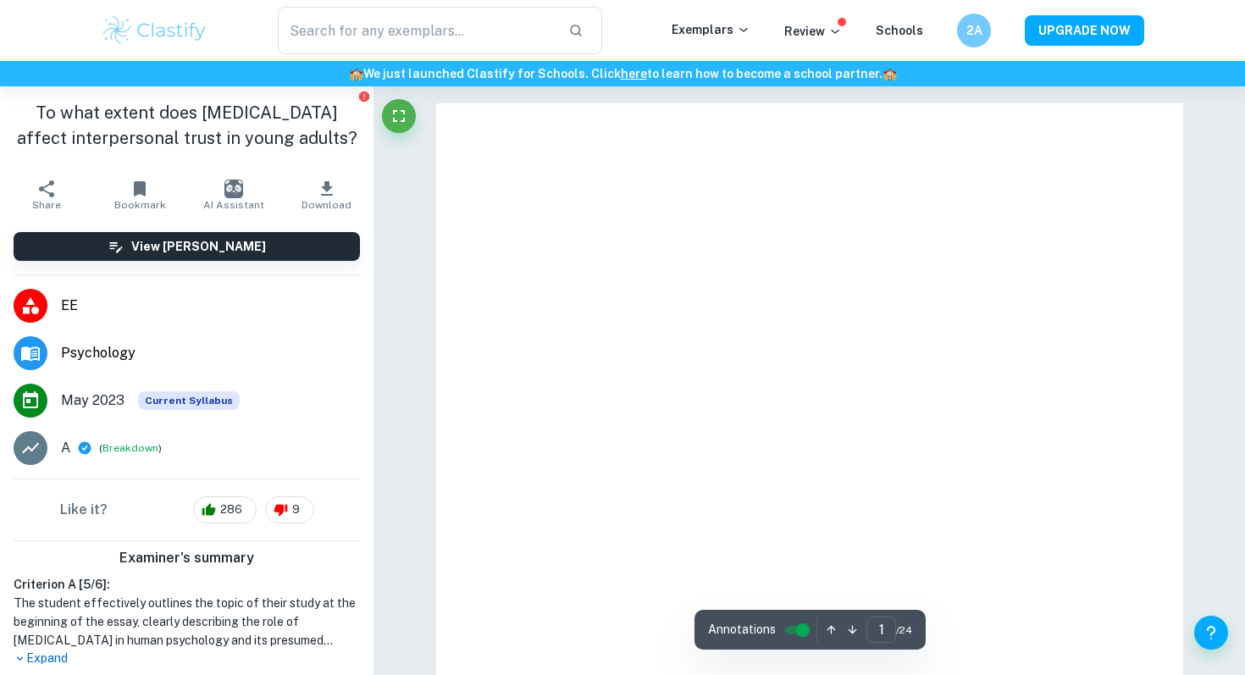
checkbox input "true"
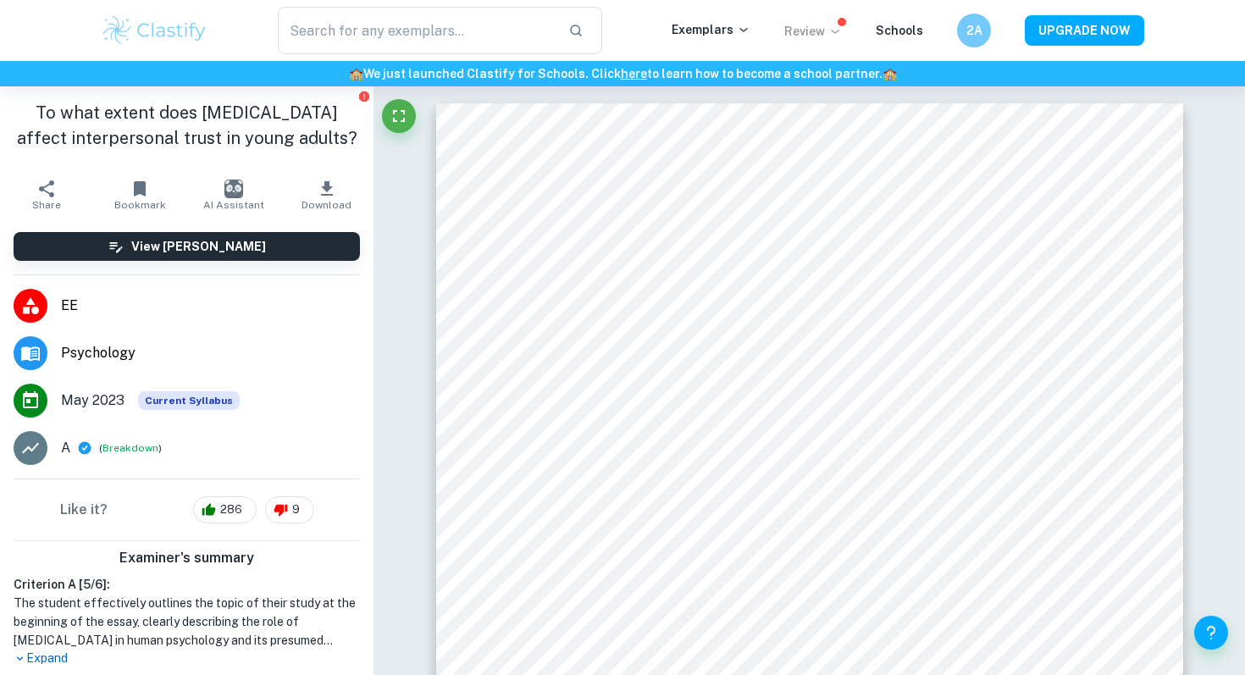
click at [833, 25] on icon at bounding box center [835, 32] width 14 height 14
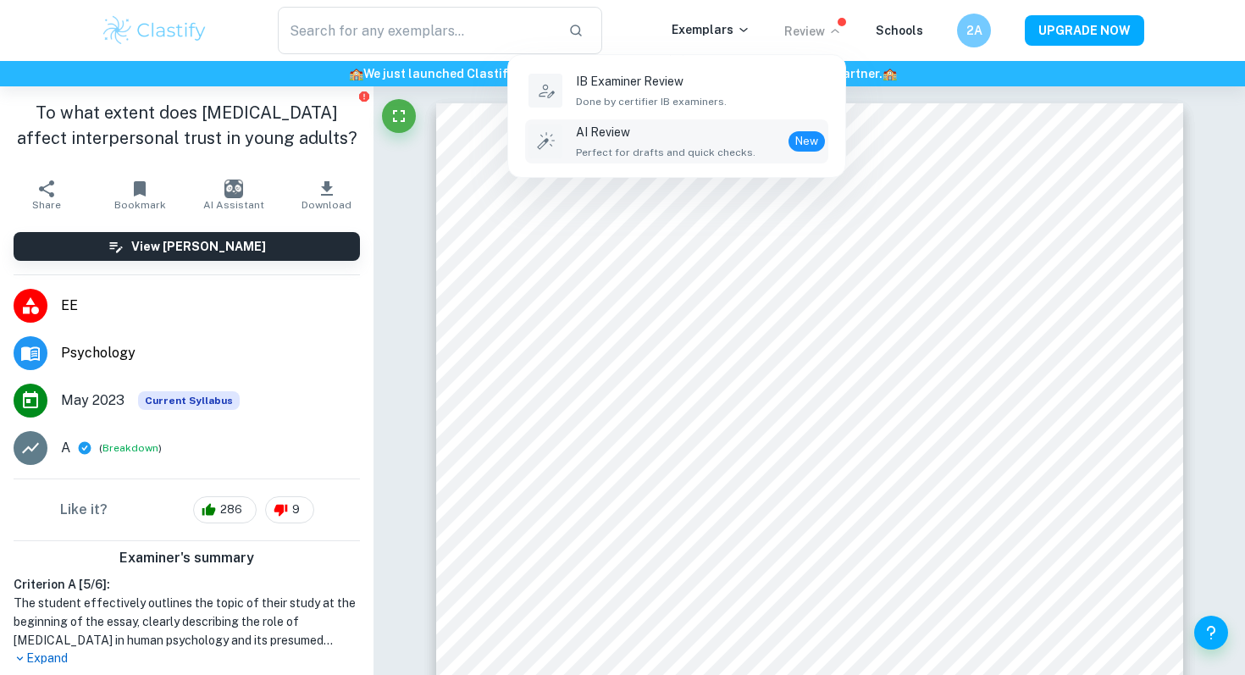
click at [692, 124] on p "AI Review" at bounding box center [666, 132] width 180 height 19
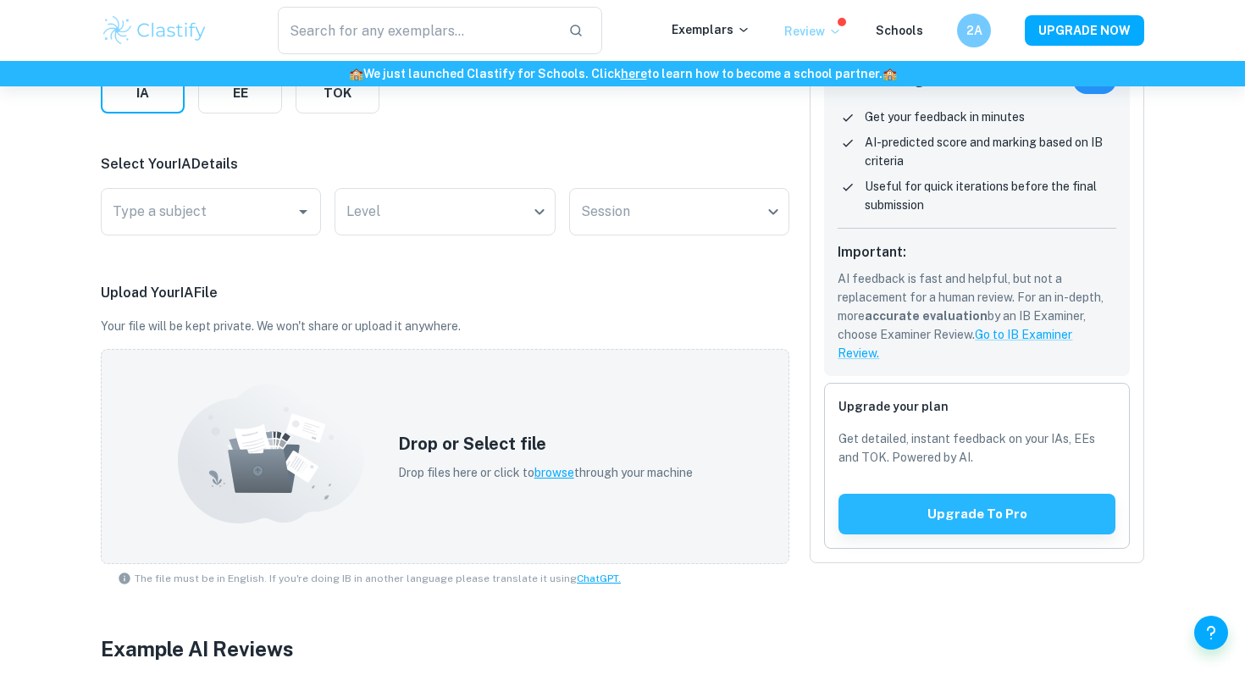
scroll to position [279, 0]
